Goal: Task Accomplishment & Management: Use online tool/utility

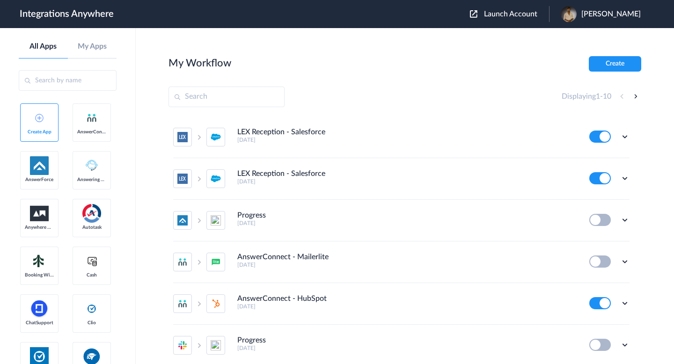
click at [501, 16] on span "Launch Account" at bounding box center [510, 13] width 53 height 7
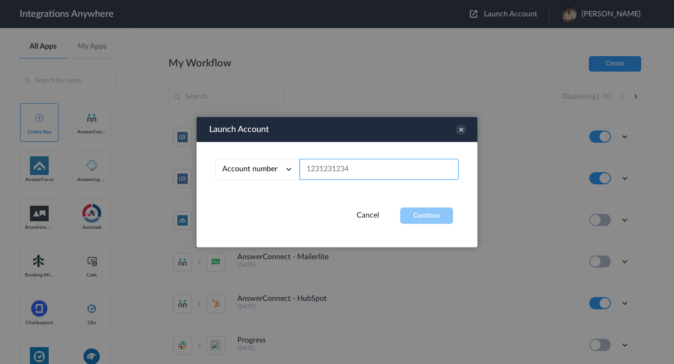
click at [375, 165] on input "text" at bounding box center [379, 169] width 159 height 21
paste input "2086390250"
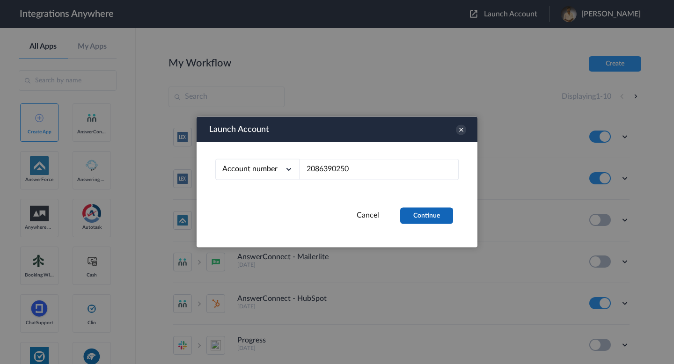
click at [418, 220] on button "Continue" at bounding box center [426, 216] width 53 height 16
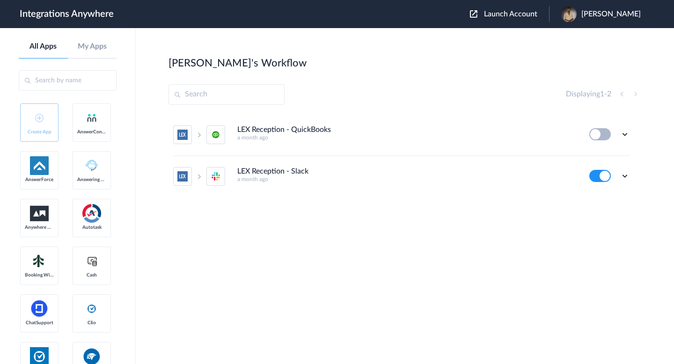
click at [281, 238] on div "LEX Reception - QuickBooks a month ago Edit Task history Delete LEX Reception -…" at bounding box center [405, 184] width 473 height 140
drag, startPoint x: 349, startPoint y: 128, endPoint x: 293, endPoint y: 129, distance: 56.2
click at [293, 129] on div "LEX Reception - QuickBooks a month ago" at bounding box center [406, 132] width 339 height 15
copy h4 "QuickBooks"
drag, startPoint x: 317, startPoint y: 169, endPoint x: 293, endPoint y: 171, distance: 24.5
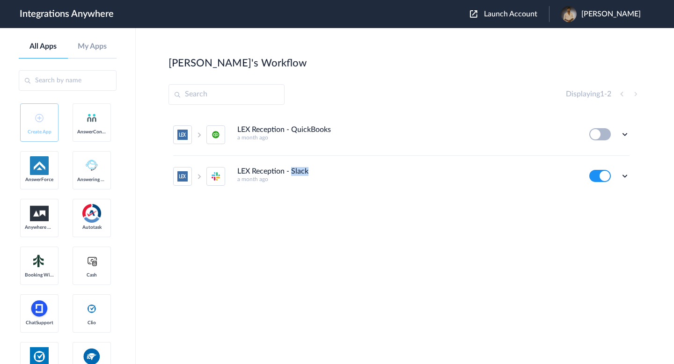
click at [294, 171] on div "LEX Reception - Slack a month ago" at bounding box center [406, 174] width 339 height 15
copy h4 "Slack"
click at [517, 16] on span "Launch Account" at bounding box center [510, 13] width 53 height 7
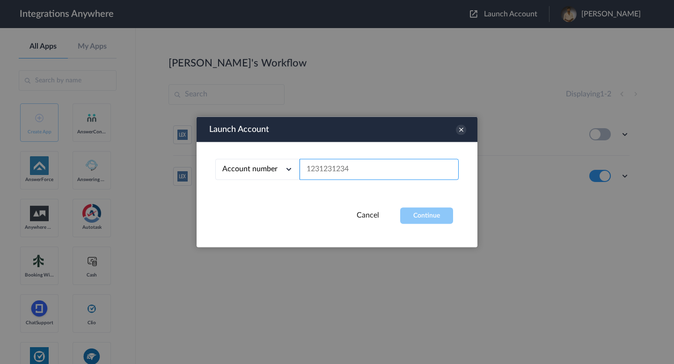
click at [370, 167] on input "text" at bounding box center [379, 169] width 159 height 21
paste input "2079942696"
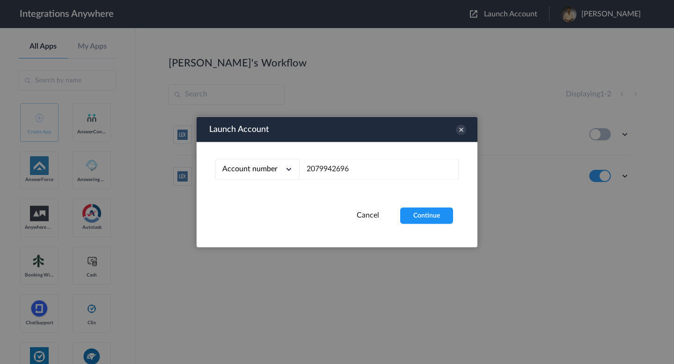
click at [413, 204] on div "Account number Account number Email address 2079942696" at bounding box center [337, 175] width 281 height 66
click at [413, 211] on button "Continue" at bounding box center [426, 216] width 53 height 16
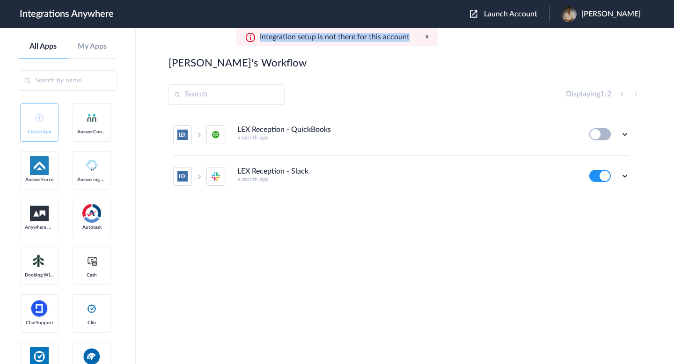
drag, startPoint x: 411, startPoint y: 37, endPoint x: 258, endPoint y: 39, distance: 153.1
click at [258, 39] on div "Integration setup is not there for this account x" at bounding box center [337, 37] width 202 height 18
copy p "Integration setup is not there for this account"
click at [470, 16] on img at bounding box center [473, 13] width 7 height 7
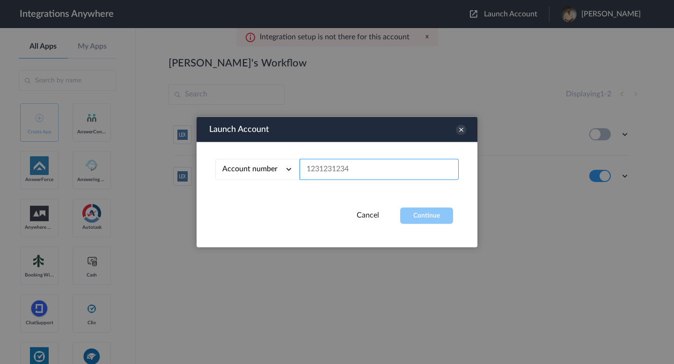
click at [355, 177] on input "text" at bounding box center [379, 169] width 159 height 21
paste input "9106378507"
type input "9106378507"
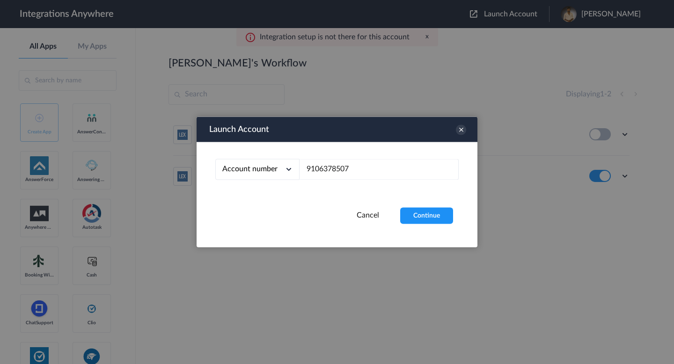
click at [421, 206] on div "Account number Account number Email address 9106378507" at bounding box center [337, 175] width 281 height 66
click at [422, 218] on button "Continue" at bounding box center [426, 216] width 53 height 16
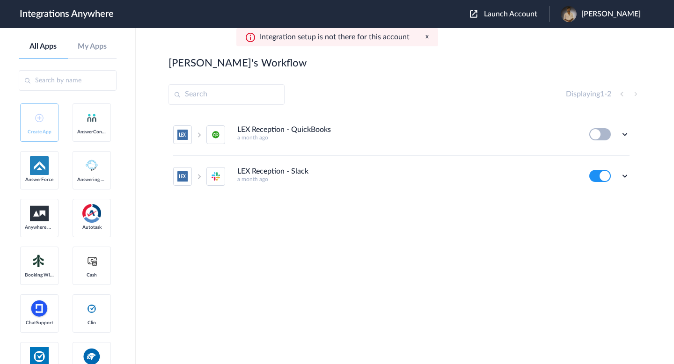
click at [424, 35] on div "Integration setup is not there for this account x" at bounding box center [337, 37] width 202 height 18
click at [424, 39] on div "Integration setup is not there for this account x" at bounding box center [337, 37] width 202 height 18
click at [428, 37] on button "x" at bounding box center [427, 37] width 3 height 8
click at [515, 7] on div "Launch Account [PERSON_NAME] My Account Logout" at bounding box center [560, 14] width 180 height 16
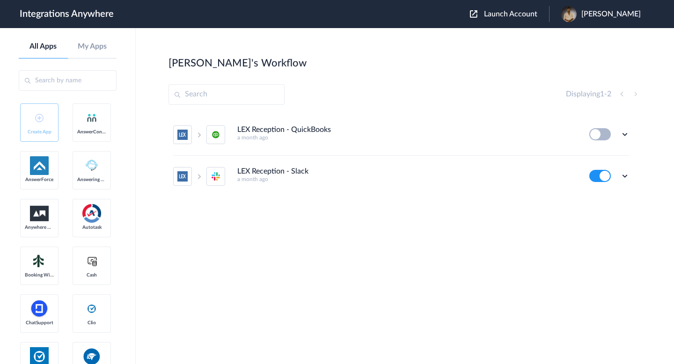
click at [514, 12] on span "Launch Account" at bounding box center [510, 13] width 53 height 7
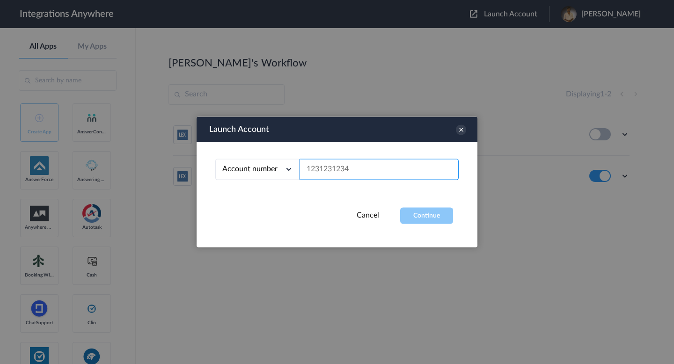
click at [419, 165] on input "text" at bounding box center [379, 169] width 159 height 21
paste input "9857463806"
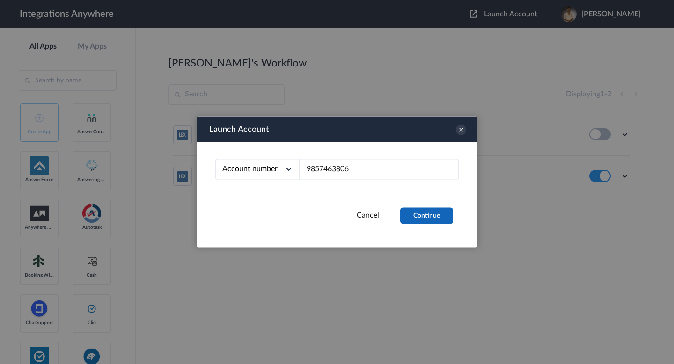
drag, startPoint x: 437, startPoint y: 202, endPoint x: 437, endPoint y: 218, distance: 15.9
click at [437, 202] on div "Account number Account number Email address 9857463806" at bounding box center [337, 175] width 281 height 66
click at [437, 218] on button "Continue" at bounding box center [426, 216] width 53 height 16
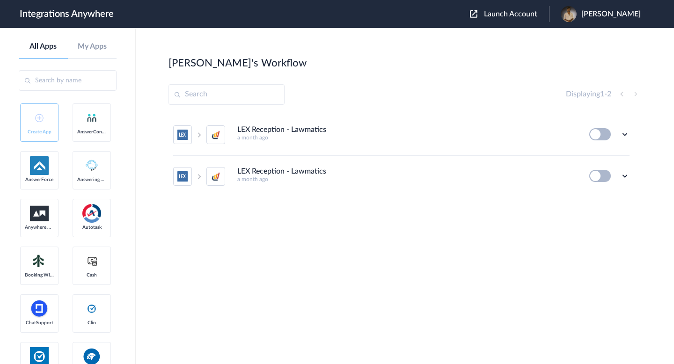
click at [352, 139] on h5 "a month ago" at bounding box center [406, 137] width 339 height 7
drag, startPoint x: 335, startPoint y: 133, endPoint x: 293, endPoint y: 133, distance: 42.2
click at [293, 133] on div "LEX Reception - Lawmatics a month ago" at bounding box center [406, 132] width 339 height 15
copy h4 "Lawmatics"
click at [516, 10] on span "Launch Account" at bounding box center [510, 13] width 53 height 7
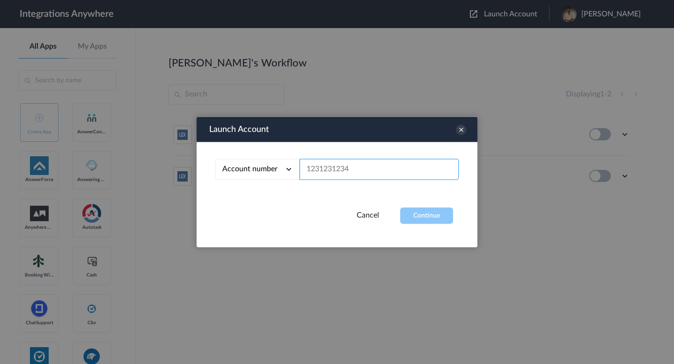
click at [370, 170] on input "text" at bounding box center [379, 169] width 159 height 21
paste input "2086390250"
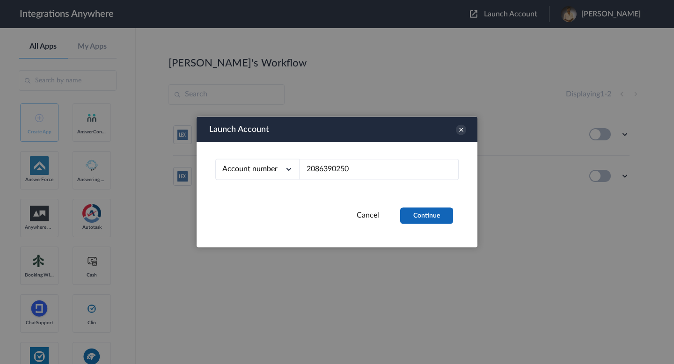
click at [412, 206] on div "Account number Account number Email address 2086390250" at bounding box center [337, 175] width 281 height 66
click at [413, 211] on button "Continue" at bounding box center [426, 216] width 53 height 16
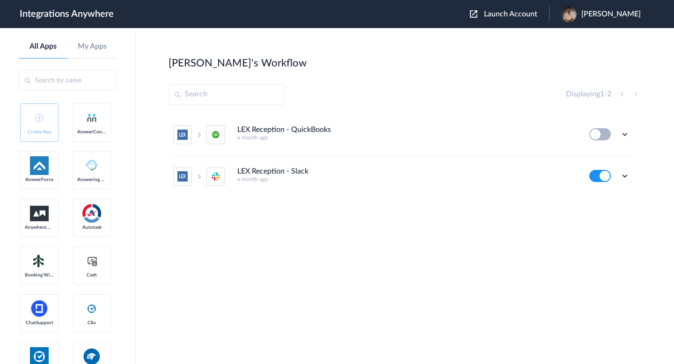
click at [517, 11] on span "Launch Account" at bounding box center [510, 13] width 53 height 7
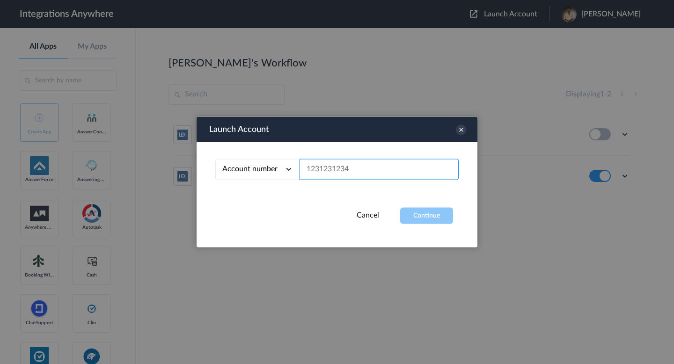
click at [407, 164] on input "text" at bounding box center [379, 169] width 159 height 21
paste input "9862083073"
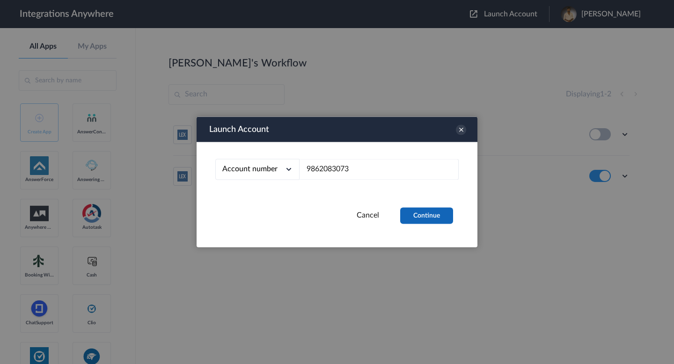
click at [421, 220] on button "Continue" at bounding box center [426, 216] width 53 height 16
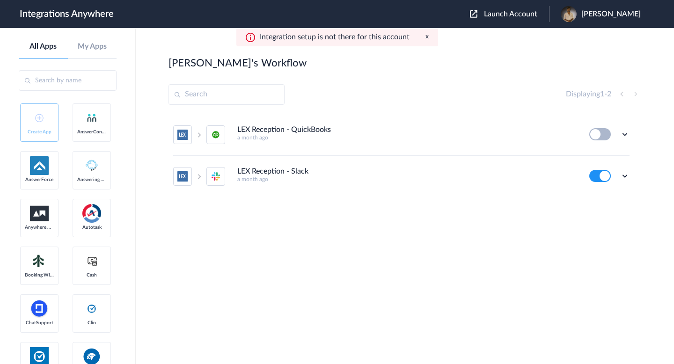
click at [494, 18] on span "Launch Account" at bounding box center [510, 13] width 53 height 7
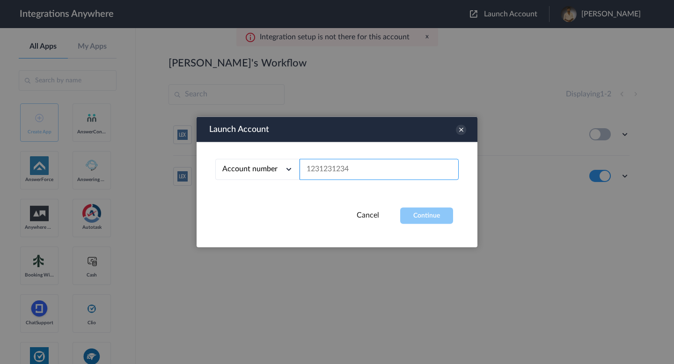
click at [336, 169] on input "text" at bounding box center [379, 169] width 159 height 21
paste input "3208448074"
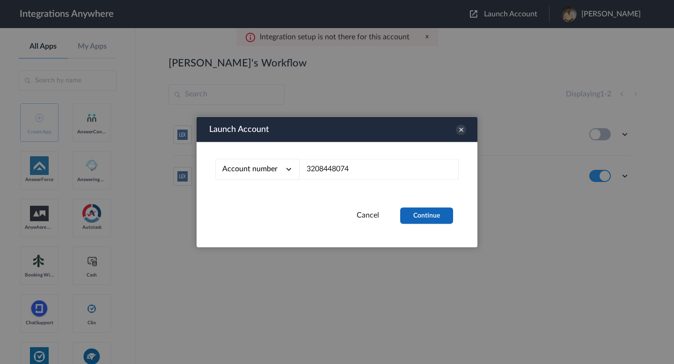
click at [421, 217] on button "Continue" at bounding box center [426, 216] width 53 height 16
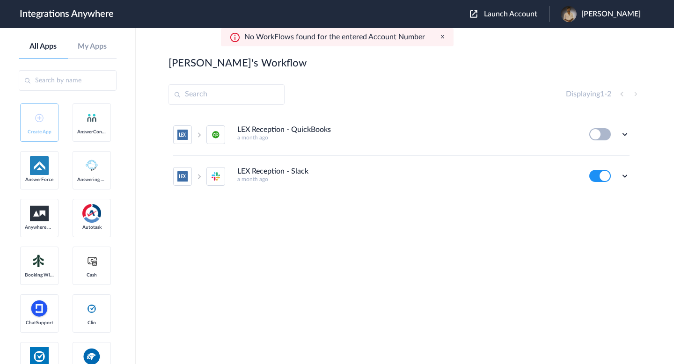
click at [499, 16] on span "Launch Account" at bounding box center [510, 13] width 53 height 7
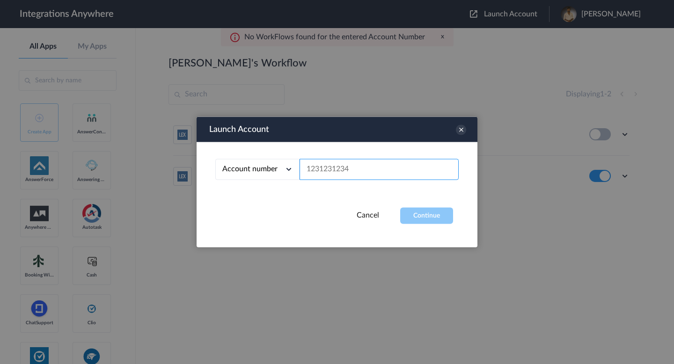
click at [401, 169] on input "text" at bounding box center [379, 169] width 159 height 21
paste input "2525139550"
type input "2525139550"
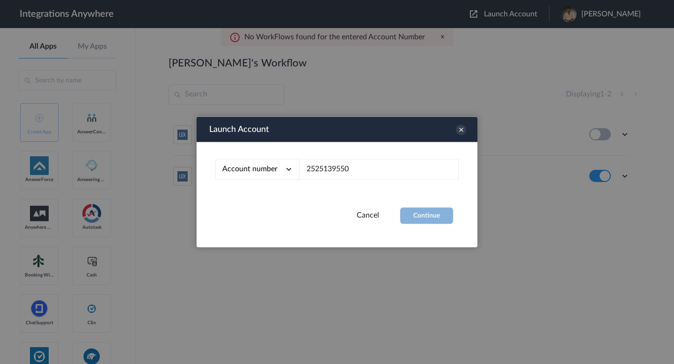
click at [424, 215] on button "Continue" at bounding box center [426, 216] width 53 height 16
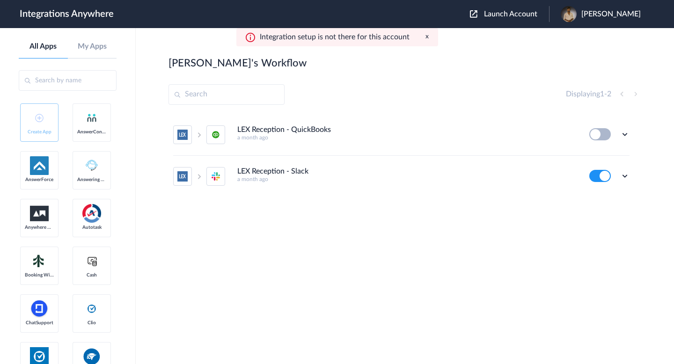
click at [486, 15] on span "Launch Account" at bounding box center [510, 13] width 53 height 7
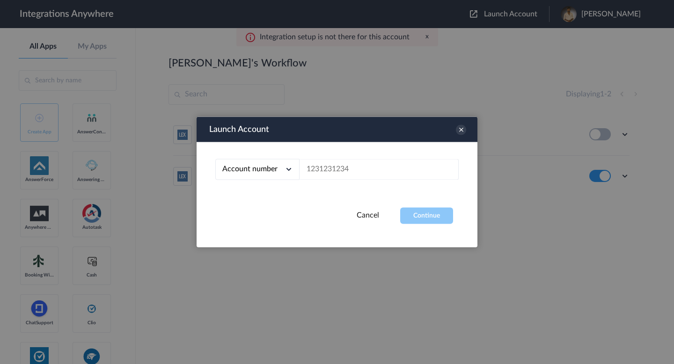
click at [332, 180] on div "Account number Account number Email address" at bounding box center [337, 175] width 281 height 66
click at [327, 171] on input "text" at bounding box center [379, 169] width 159 height 21
paste input "2525139550"
click at [428, 216] on button "Continue" at bounding box center [426, 216] width 53 height 16
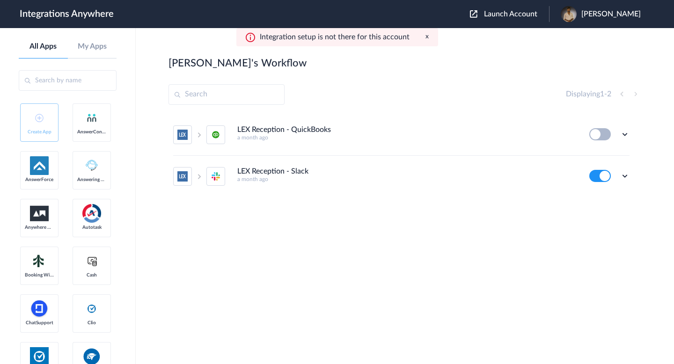
click at [511, 10] on span "Launch Account" at bounding box center [510, 13] width 53 height 7
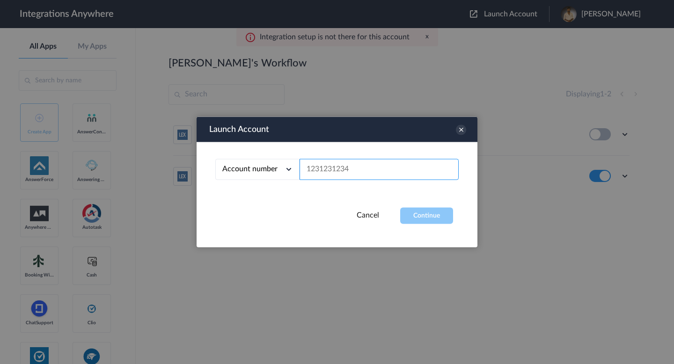
click at [359, 173] on input "text" at bounding box center [379, 169] width 159 height 21
paste input "7048485345"
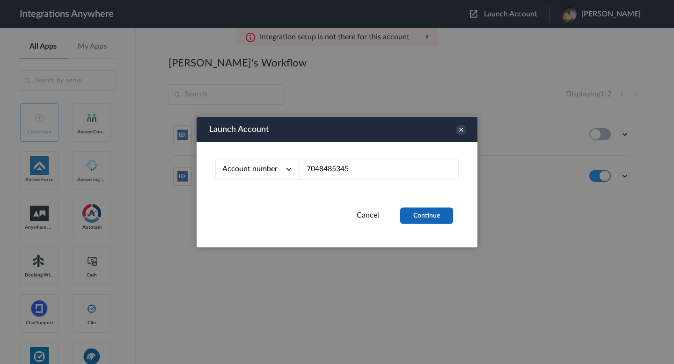
click at [413, 219] on button "Continue" at bounding box center [426, 216] width 53 height 16
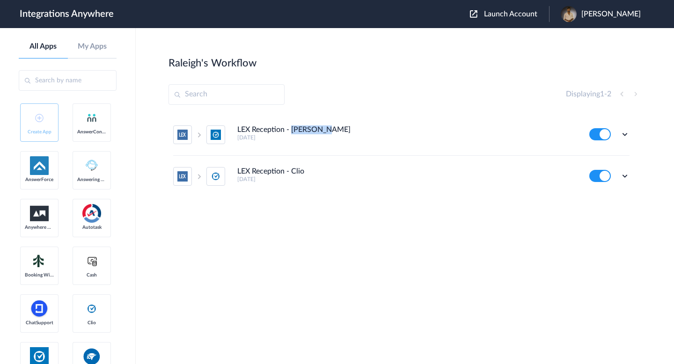
drag, startPoint x: 325, startPoint y: 130, endPoint x: 293, endPoint y: 132, distance: 32.8
click at [293, 132] on div "LEX Reception - Clio Grow [DATE]" at bounding box center [406, 132] width 339 height 15
copy h4 "Clio Grow"
drag, startPoint x: 312, startPoint y: 172, endPoint x: 293, endPoint y: 172, distance: 19.7
click at [293, 172] on div "LEX Reception - Clio [DATE]" at bounding box center [406, 174] width 339 height 15
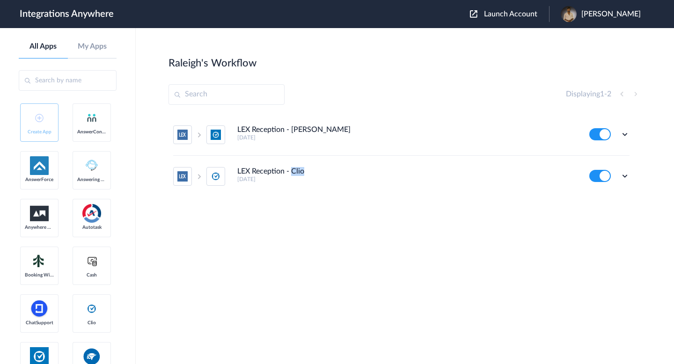
copy h4 "Clio"
click at [208, 241] on div "LEX Reception - Clio Grow [DATE] Edit Task history Delete LEX Reception - Clio …" at bounding box center [405, 184] width 473 height 140
click at [523, 17] on span "Launch Account" at bounding box center [510, 13] width 53 height 7
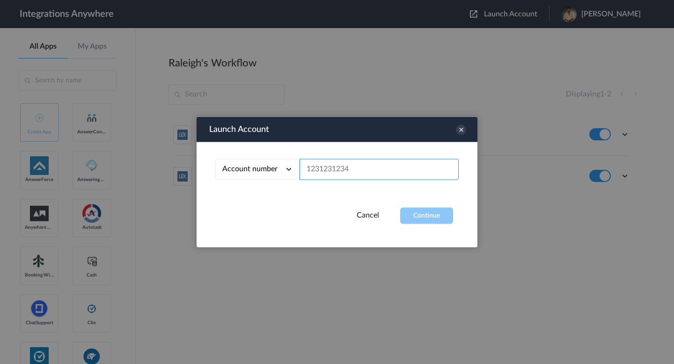
click at [389, 165] on input "text" at bounding box center [379, 169] width 159 height 21
paste input "9802897704"
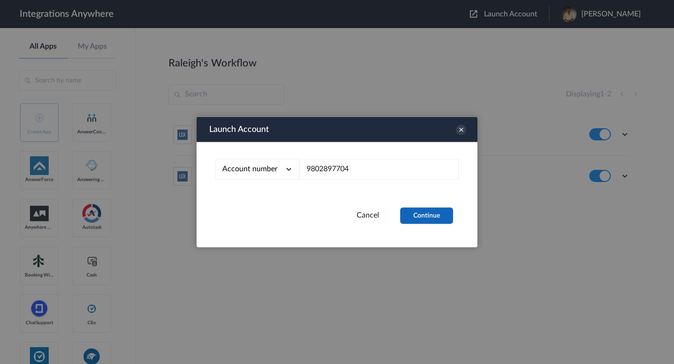
click at [425, 218] on button "Continue" at bounding box center [426, 216] width 53 height 16
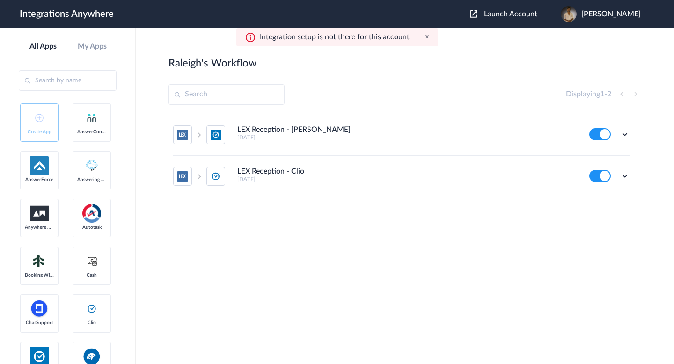
click at [485, 10] on span "Launch Account" at bounding box center [510, 13] width 53 height 7
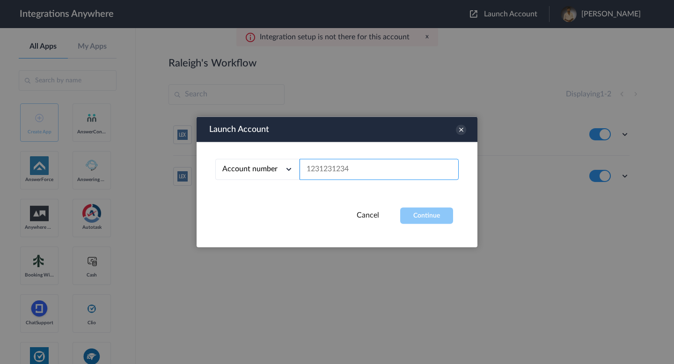
click at [341, 174] on input "text" at bounding box center [379, 169] width 159 height 21
paste input "8333677386"
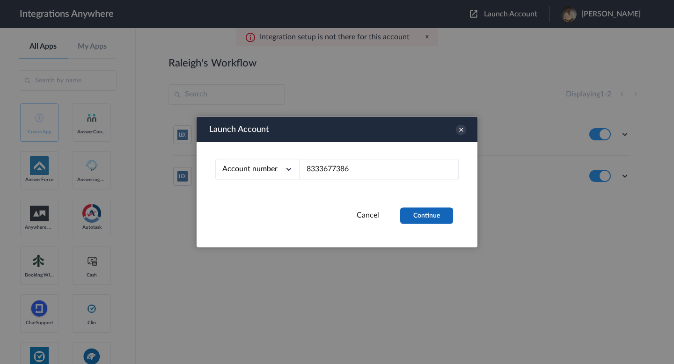
click at [417, 215] on button "Continue" at bounding box center [426, 216] width 53 height 16
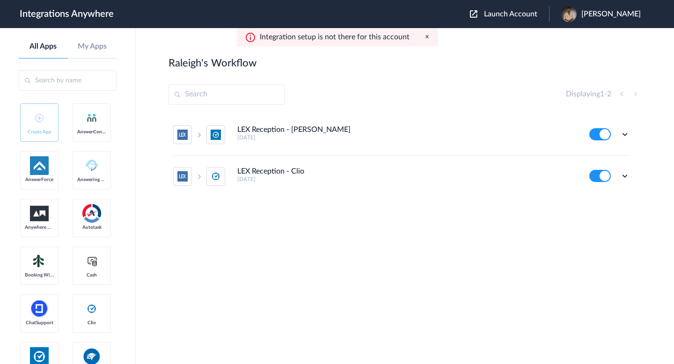
click at [499, 17] on span "Launch Account" at bounding box center [510, 13] width 53 height 7
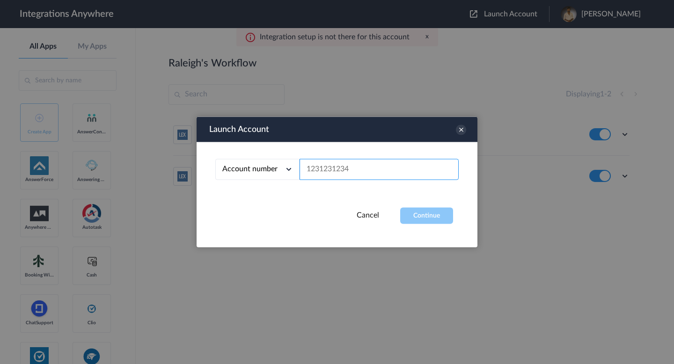
click at [377, 175] on input "text" at bounding box center [379, 169] width 159 height 21
paste input "2525010942"
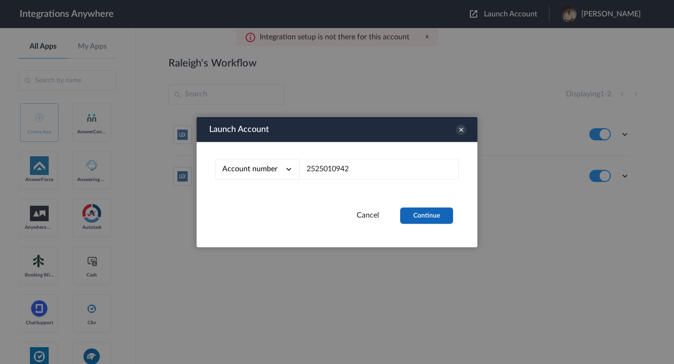
click at [423, 221] on button "Continue" at bounding box center [426, 216] width 53 height 16
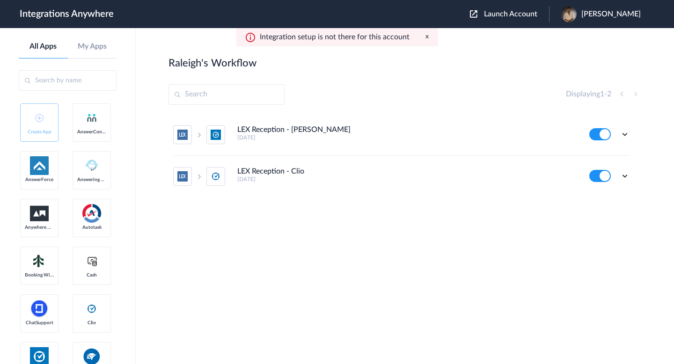
click at [470, 16] on img at bounding box center [473, 13] width 7 height 7
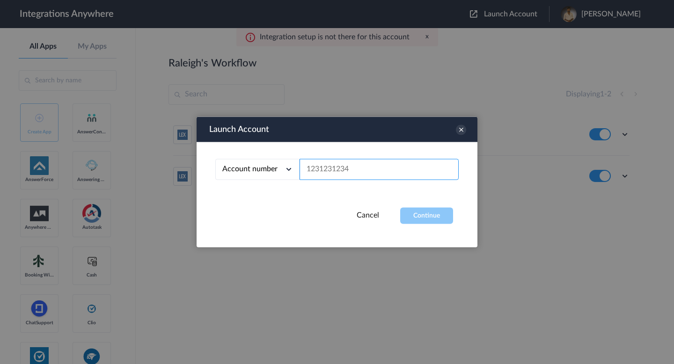
click at [314, 162] on input "text" at bounding box center [379, 169] width 159 height 21
paste input "2522281330"
type input "2522281330"
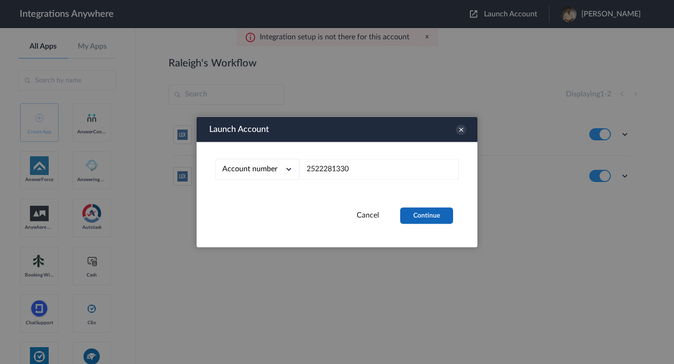
click at [428, 217] on button "Continue" at bounding box center [426, 216] width 53 height 16
